Goal: Transaction & Acquisition: Subscribe to service/newsletter

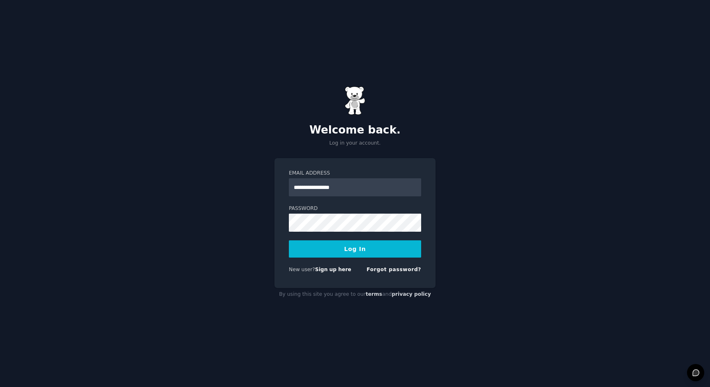
type input "**********"
click at [360, 251] on button "Log In" at bounding box center [355, 248] width 132 height 17
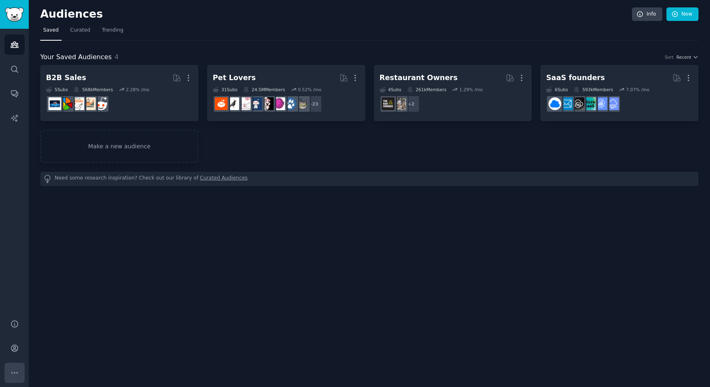
click at [14, 372] on icon "Sidebar" at bounding box center [14, 373] width 9 height 9
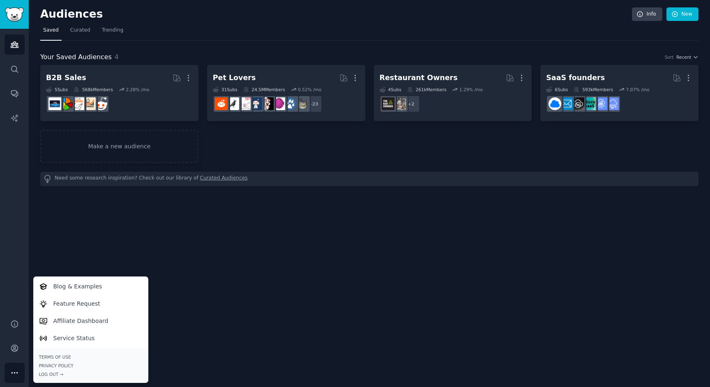
click at [113, 230] on div "Audiences Info New Saved Curated Trending Your Saved Audiences 4 Sort Recent B2…" at bounding box center [369, 193] width 681 height 387
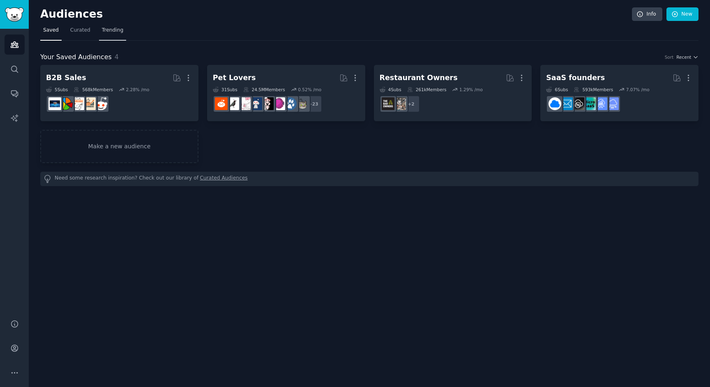
click at [113, 33] on span "Trending" at bounding box center [112, 30] width 21 height 7
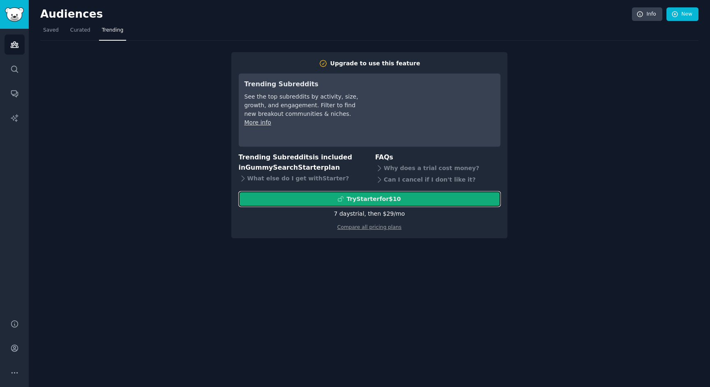
click at [390, 197] on div "Try Starter for $10" at bounding box center [373, 199] width 54 height 9
